Goal: Transaction & Acquisition: Purchase product/service

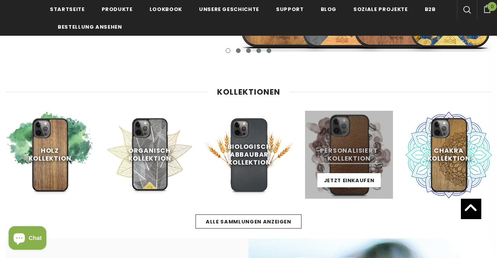
scroll to position [292, 0]
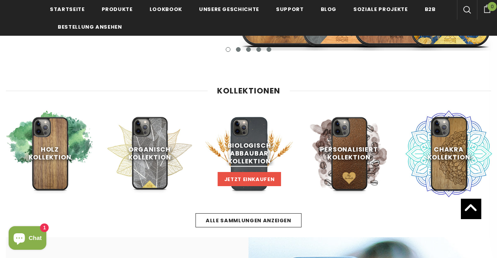
click at [259, 176] on span "Jetzt einkaufen" at bounding box center [249, 179] width 51 height 7
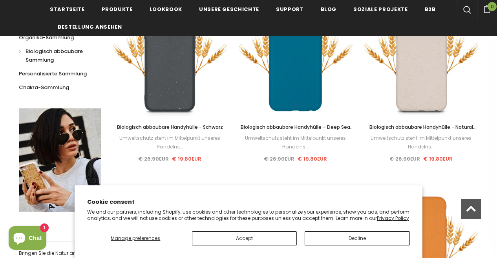
scroll to position [225, 0]
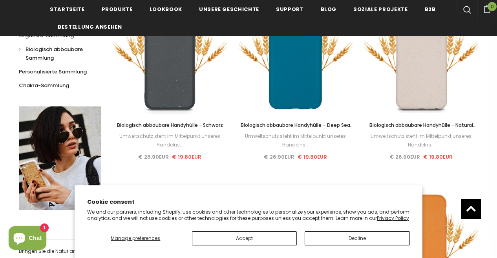
click at [337, 238] on button "Decline" at bounding box center [357, 238] width 105 height 14
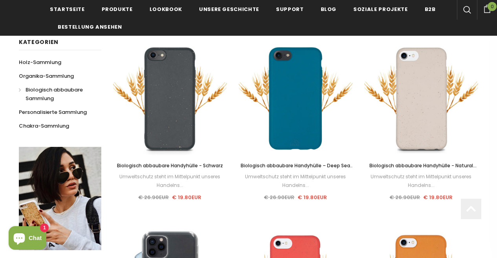
scroll to position [194, 0]
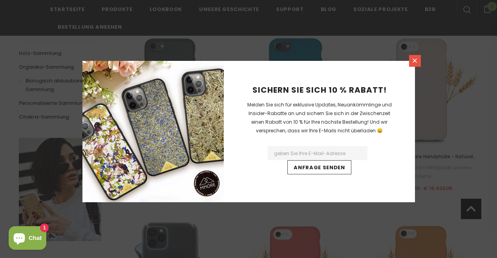
click at [412, 64] on icon at bounding box center [415, 60] width 7 height 7
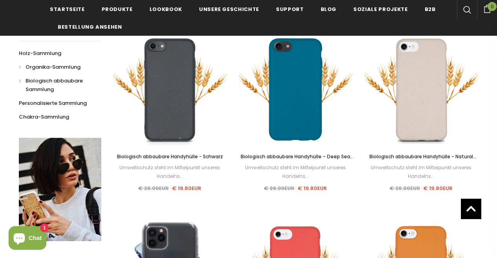
click at [20, 67] on link "Organika-Sammlung" at bounding box center [50, 67] width 62 height 14
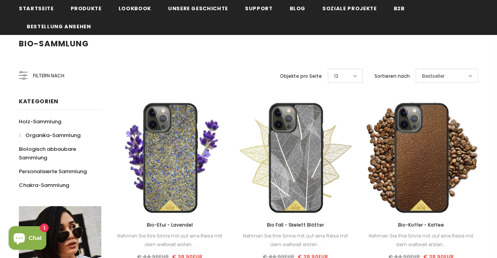
scroll to position [159, 0]
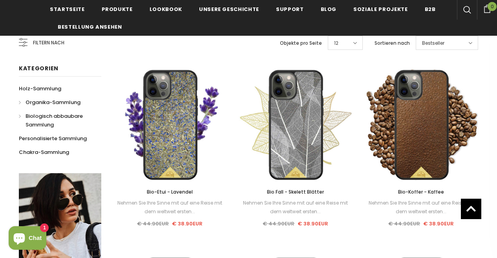
click at [24, 117] on link "Biologisch abbaubare Sammlung" at bounding box center [56, 120] width 74 height 22
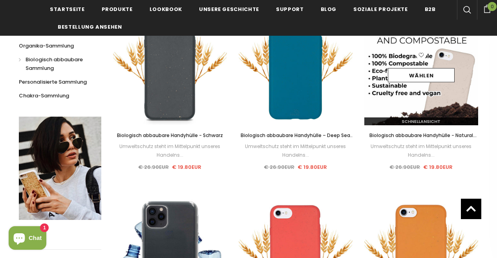
scroll to position [231, 0]
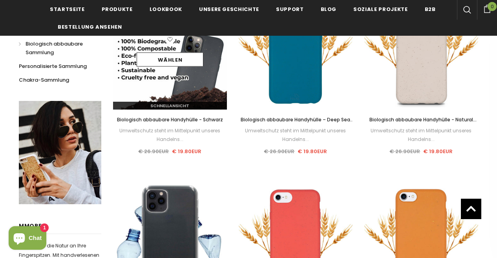
click at [187, 84] on img at bounding box center [170, 53] width 114 height 114
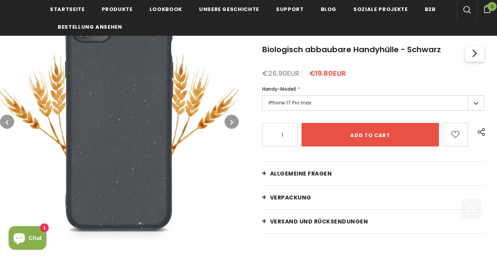
scroll to position [143, 0]
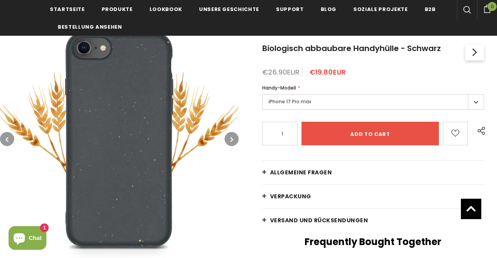
click at [320, 93] on div "Handy-Modell * iPhone 17 Pro max iPhone 17 Pro max iPhone 17 Pro iPhone 17 [PER…" at bounding box center [373, 98] width 222 height 28
click at [474, 104] on label "iPhone 17 Pro max" at bounding box center [373, 101] width 222 height 15
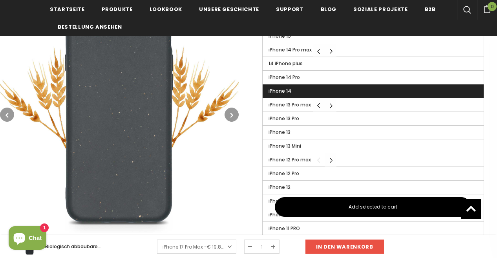
scroll to position [394, 0]
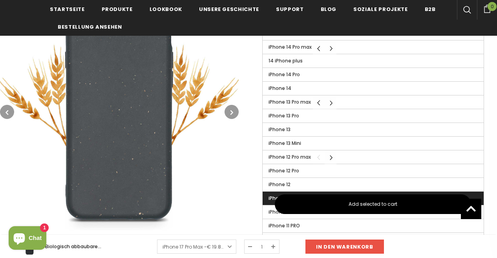
click at [269, 196] on span "iPhone 12 Mini" at bounding box center [285, 198] width 33 height 7
click at [0, 0] on input "iPhone 12 Mini" at bounding box center [0, 0] width 0 height 0
